Goal: Find specific page/section: Locate a particular part of the current website

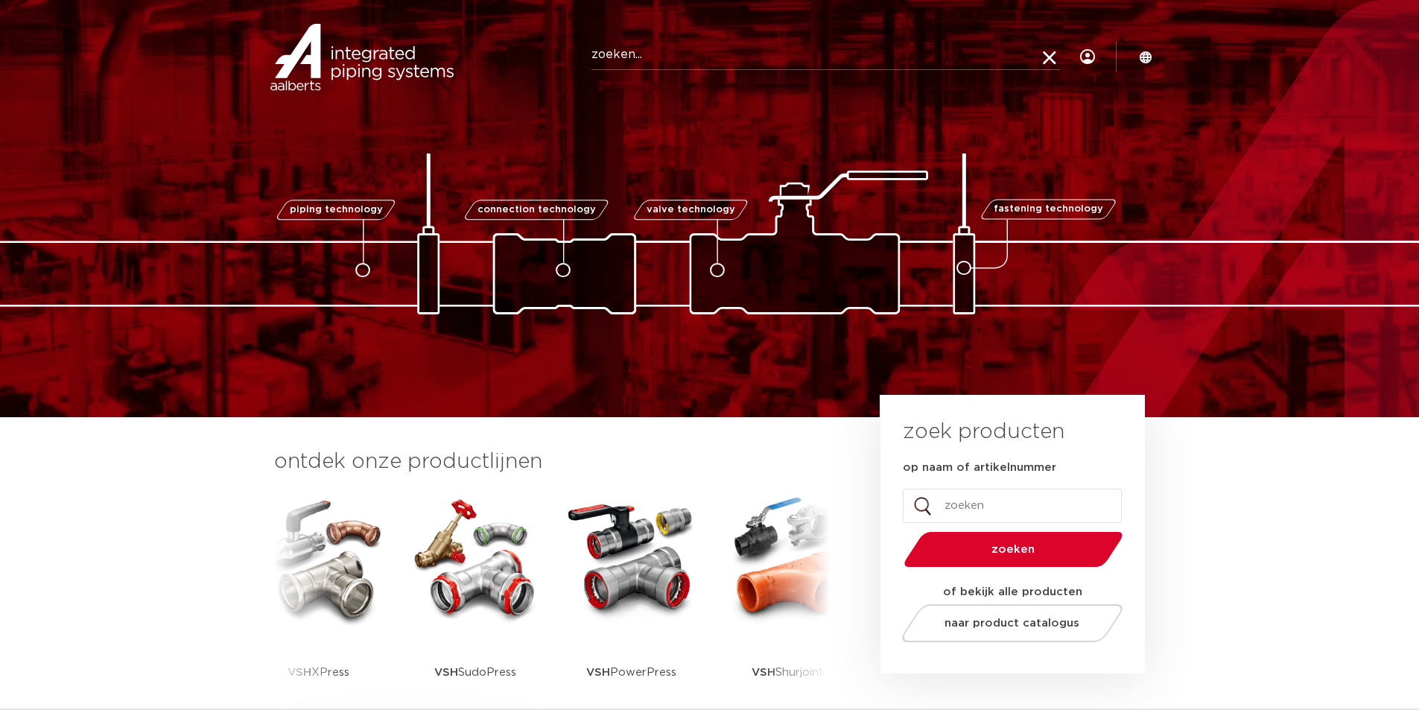
click at [627, 51] on input "Zoeken" at bounding box center [825, 55] width 468 height 30
type input "0869321"
click button "Zoeken" at bounding box center [0, 0] width 0 height 0
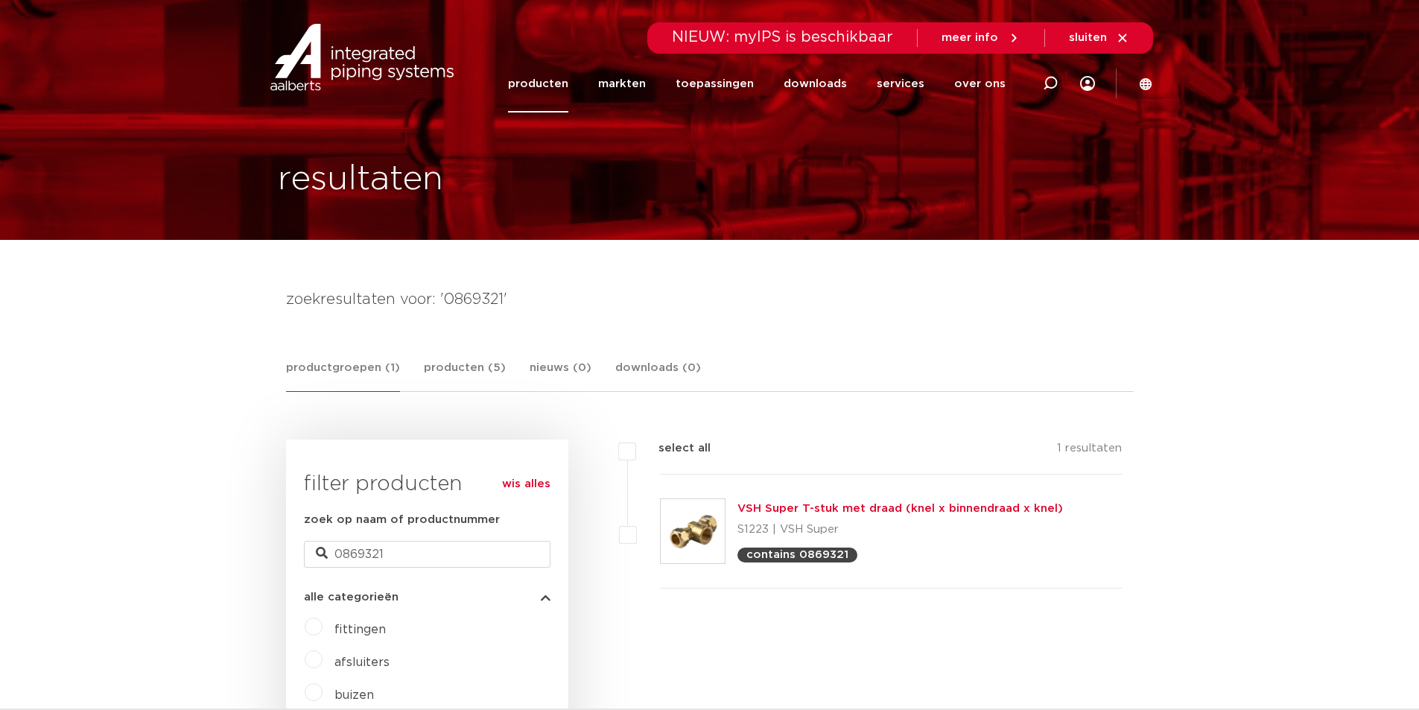
click at [814, 510] on link "VSH Super T-stuk met draad (knel x binnendraad x knel)" at bounding box center [899, 508] width 325 height 11
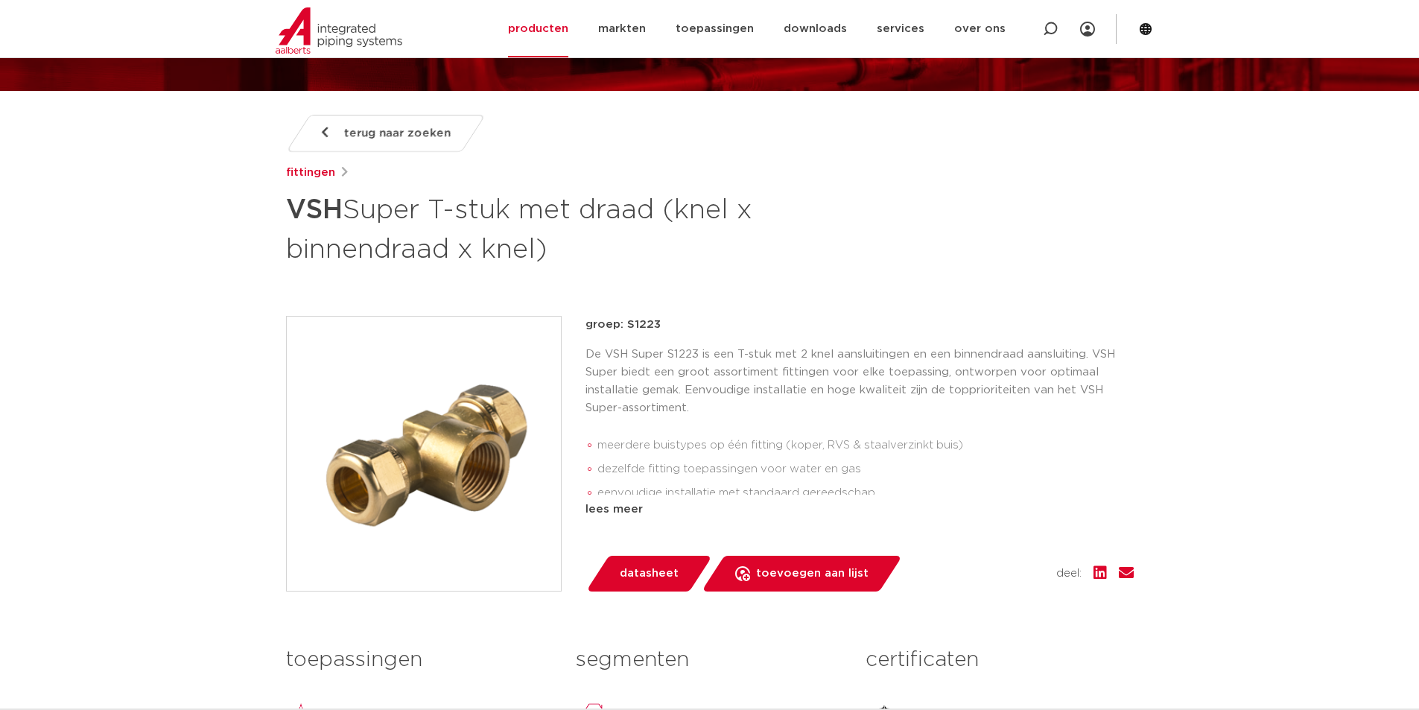
scroll to position [223, 0]
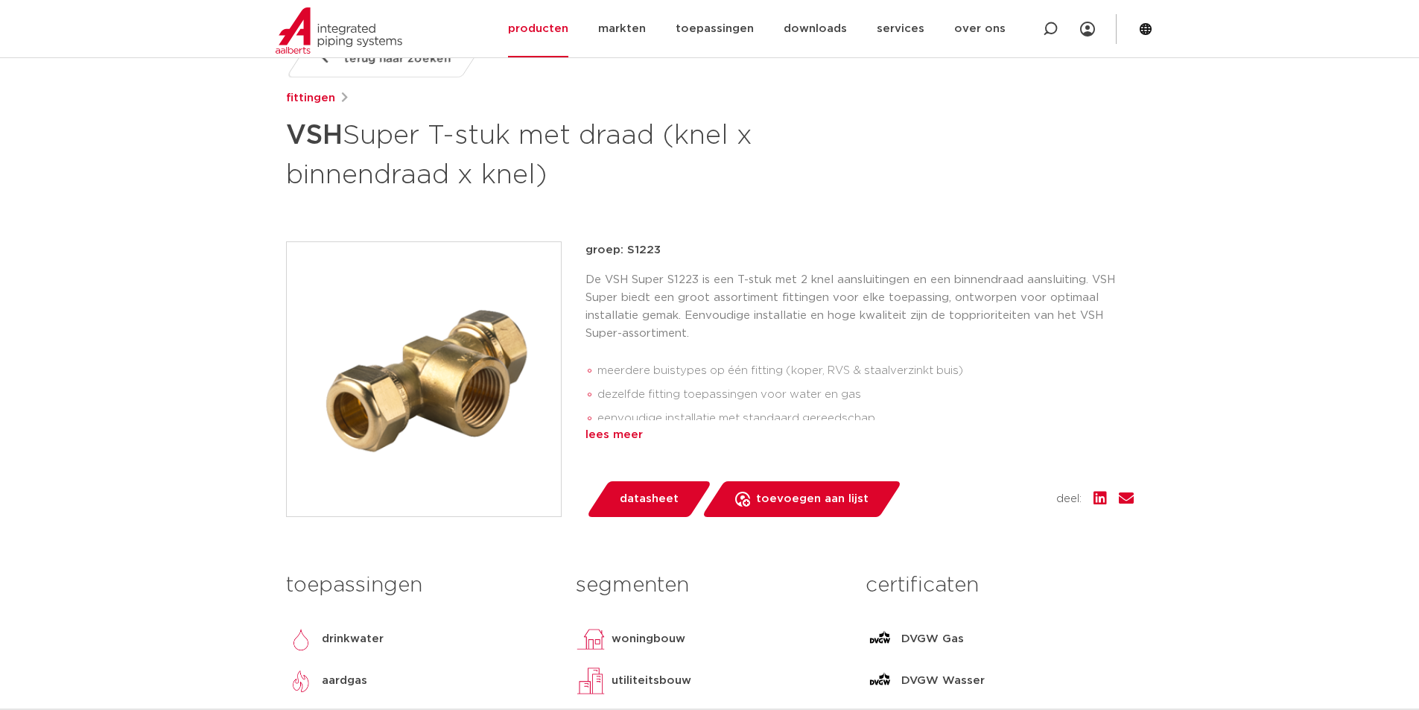
click at [631, 441] on div "lees meer" at bounding box center [859, 435] width 548 height 18
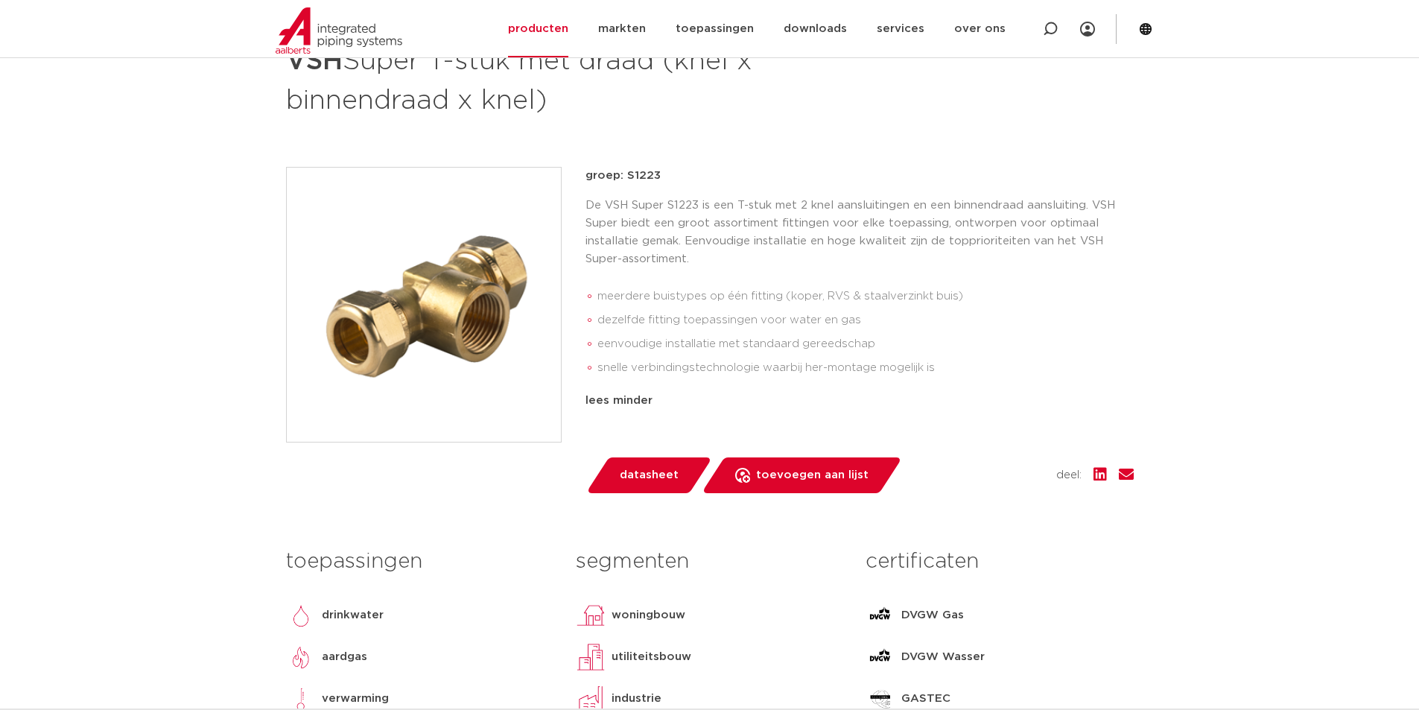
scroll to position [149, 0]
